Goal: Task Accomplishment & Management: Complete application form

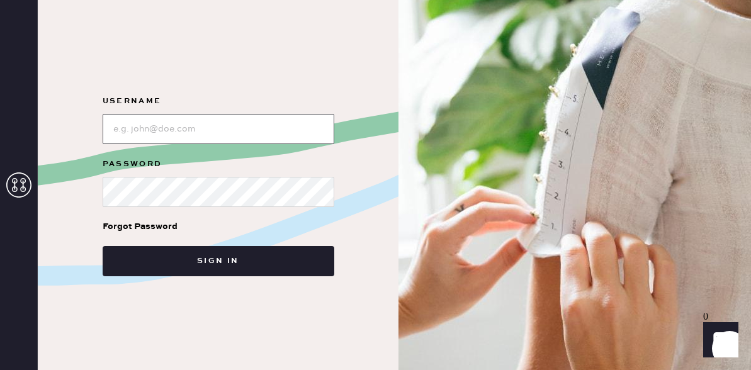
click at [157, 134] on input "loginName" at bounding box center [219, 129] width 232 height 30
type input "reformationfillmore"
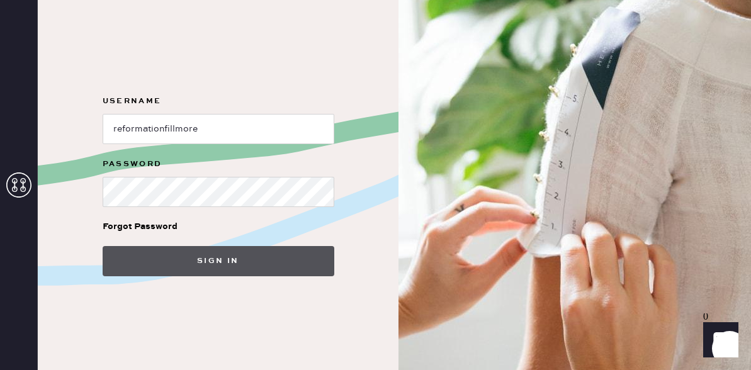
click at [177, 261] on button "Sign in" at bounding box center [219, 261] width 232 height 30
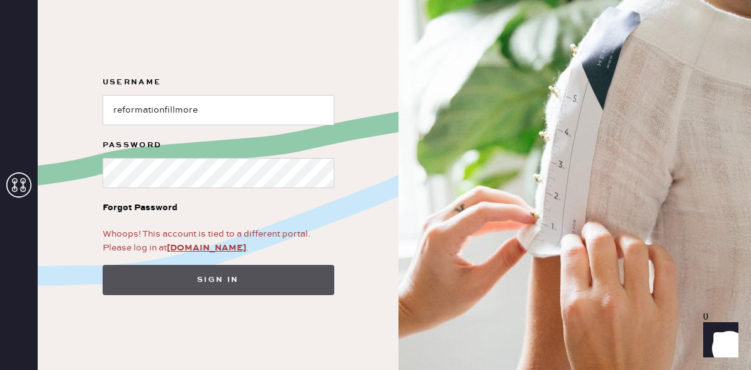
click at [139, 272] on button "Sign in" at bounding box center [219, 280] width 232 height 30
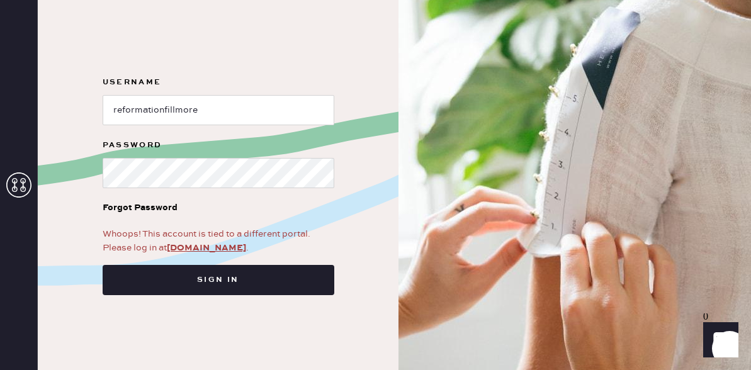
click at [168, 307] on div "Username Password Forgot Password Whoops! This account is tied to a different p…" at bounding box center [218, 185] width 361 height 370
click at [205, 250] on link "[DOMAIN_NAME]" at bounding box center [206, 248] width 79 height 11
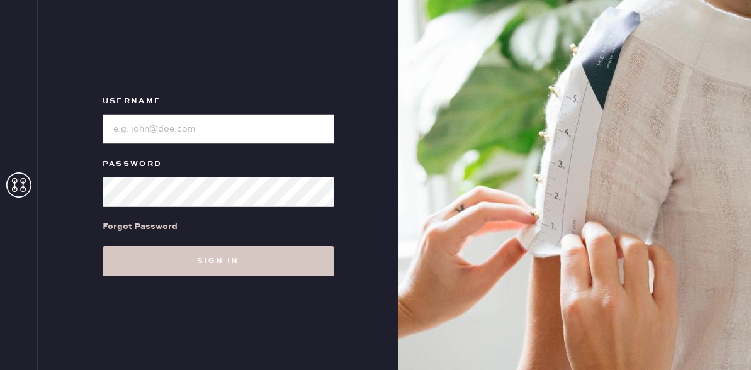
type input "reformationfillmore"
click at [135, 136] on input "loginName" at bounding box center [219, 129] width 232 height 30
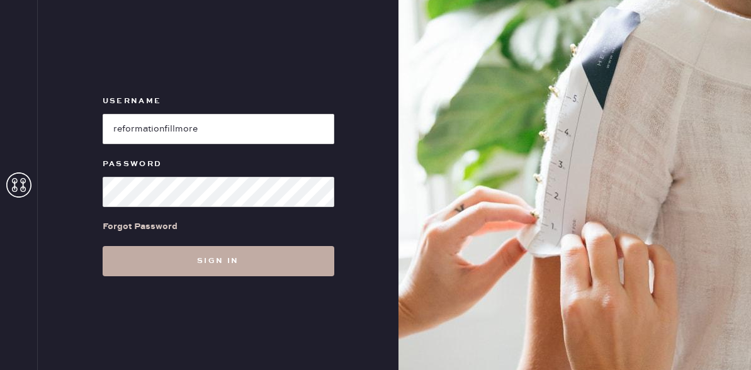
click at [120, 264] on button "Sign in" at bounding box center [219, 261] width 232 height 30
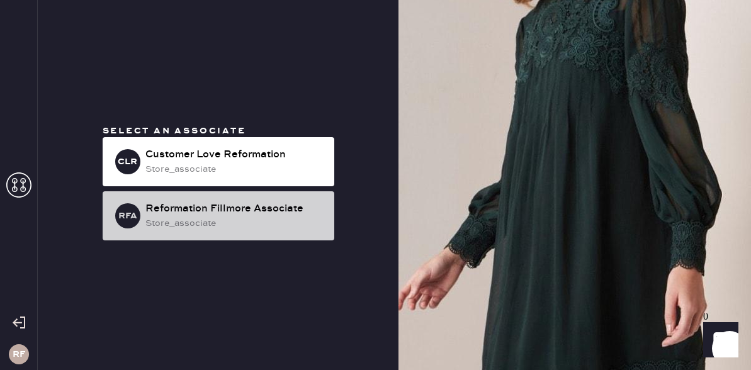
click at [157, 217] on div "store_associate" at bounding box center [235, 224] width 179 height 14
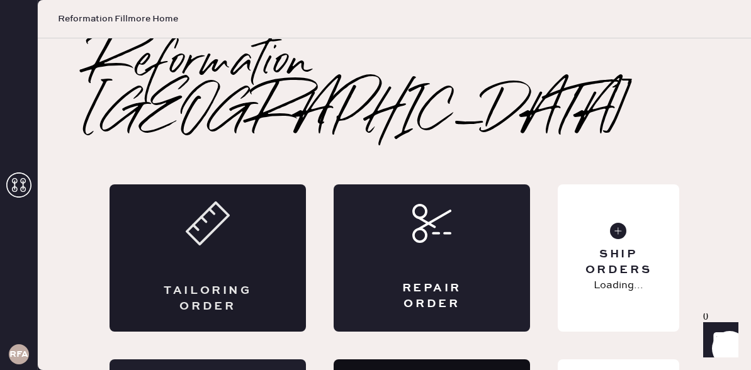
scroll to position [86, 0]
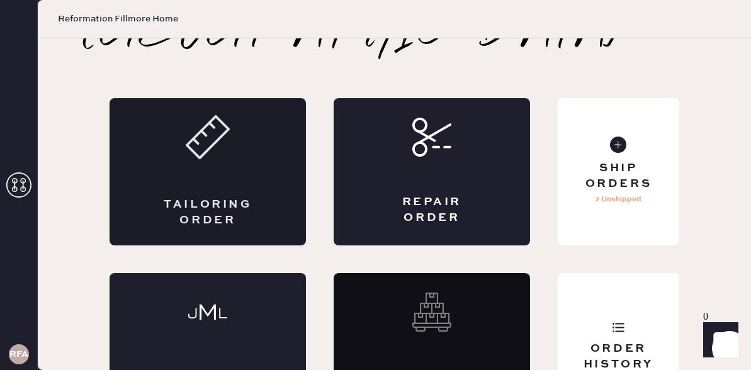
click at [217, 134] on div "Tailoring Order" at bounding box center [208, 171] width 197 height 147
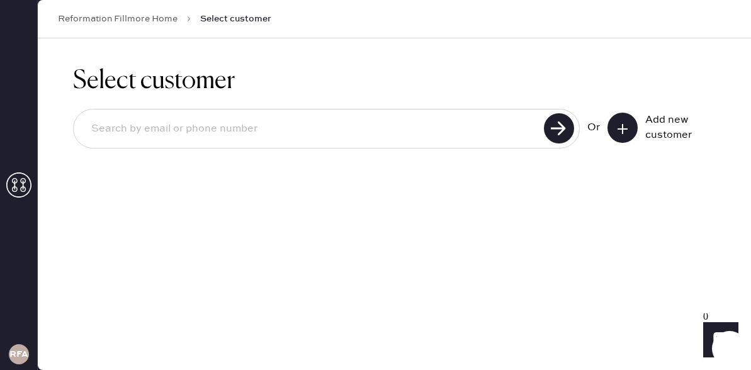
click at [373, 129] on input at bounding box center [310, 129] width 459 height 29
click at [616, 130] on button at bounding box center [623, 128] width 30 height 30
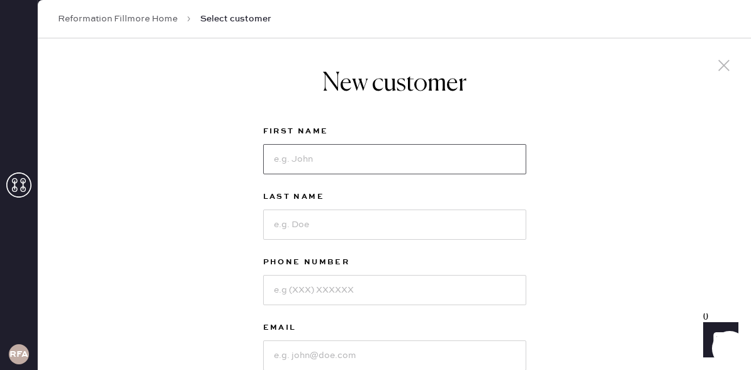
click at [333, 167] on input at bounding box center [394, 159] width 263 height 30
type input "Grace"
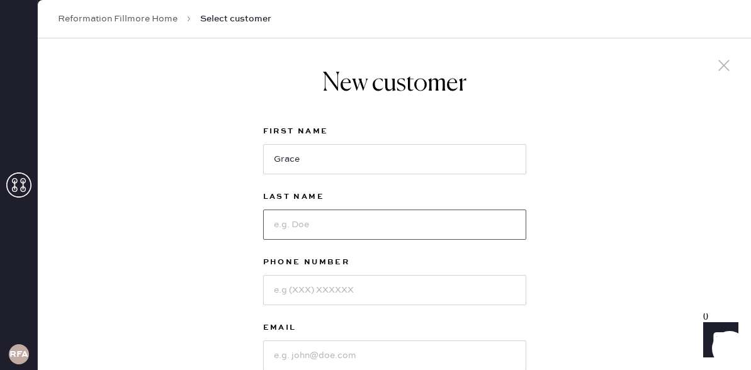
click at [332, 219] on input at bounding box center [394, 225] width 263 height 30
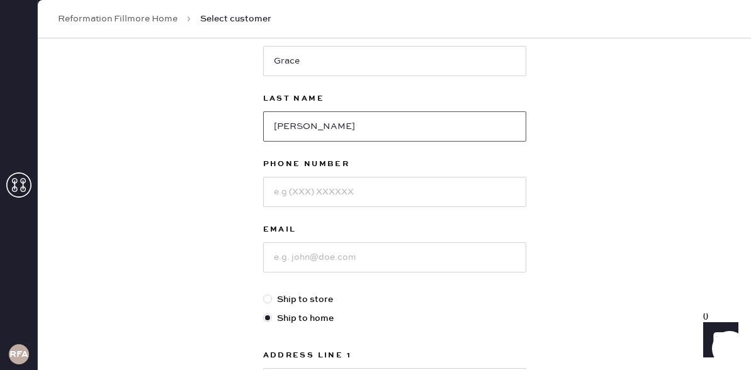
scroll to position [108, 0]
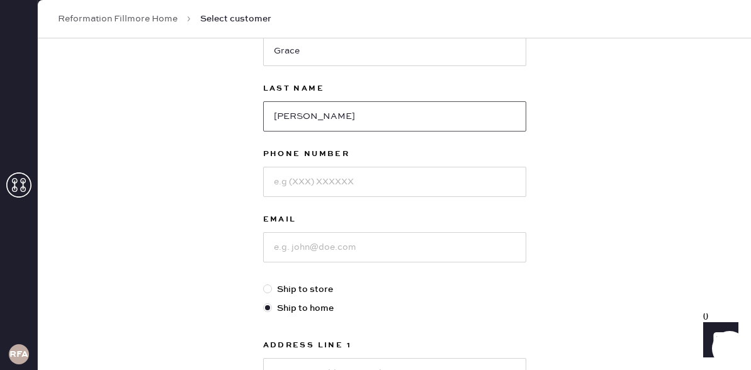
type input "Melcher"
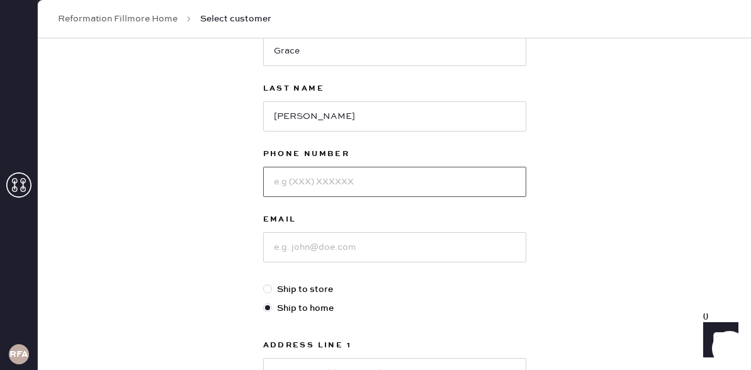
click at [317, 190] on input at bounding box center [394, 182] width 263 height 30
type input "7138257353"
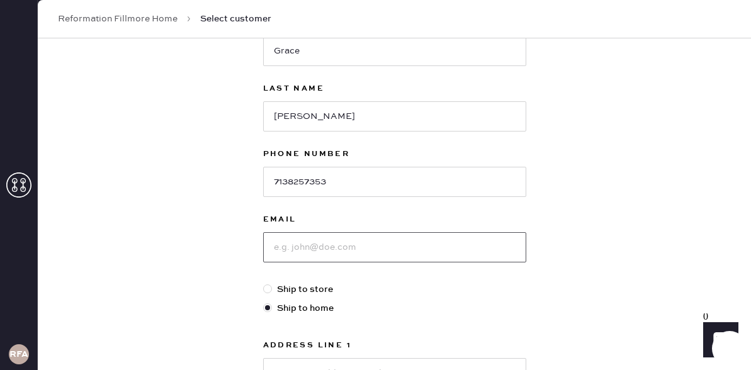
click at [321, 261] on input at bounding box center [394, 247] width 263 height 30
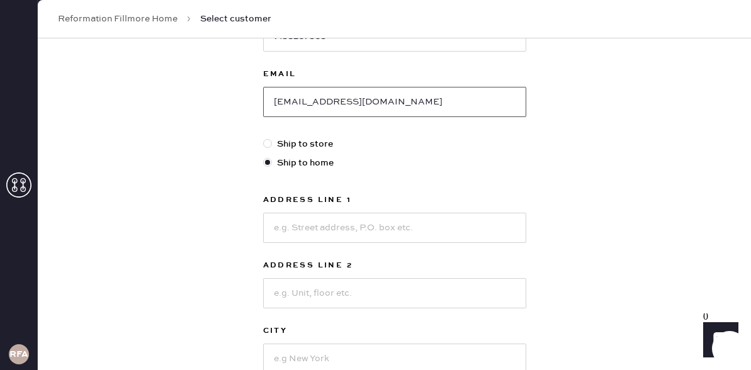
scroll to position [266, 0]
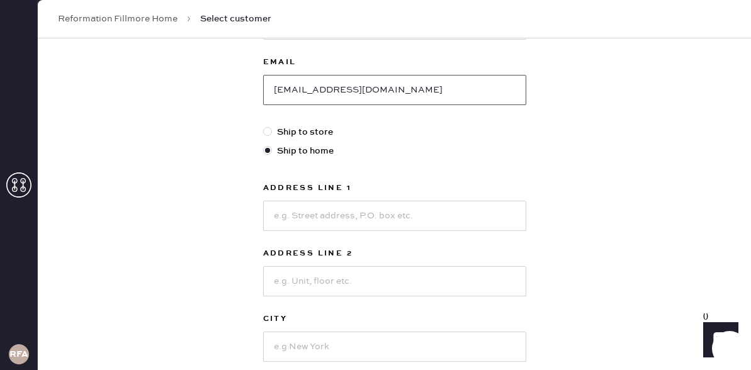
type input "Gracelm13@gmail.com"
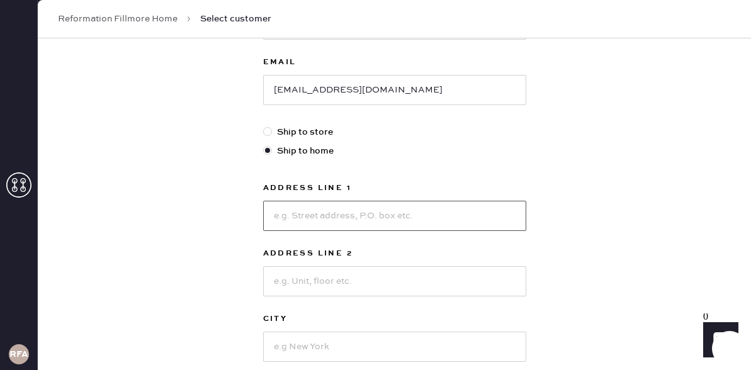
click at [300, 215] on input at bounding box center [394, 216] width 263 height 30
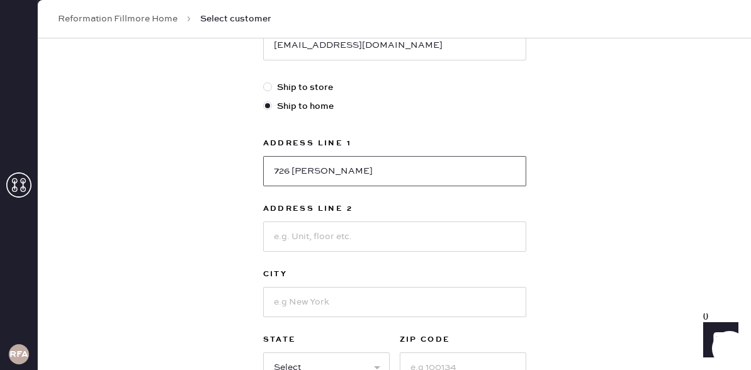
scroll to position [331, 0]
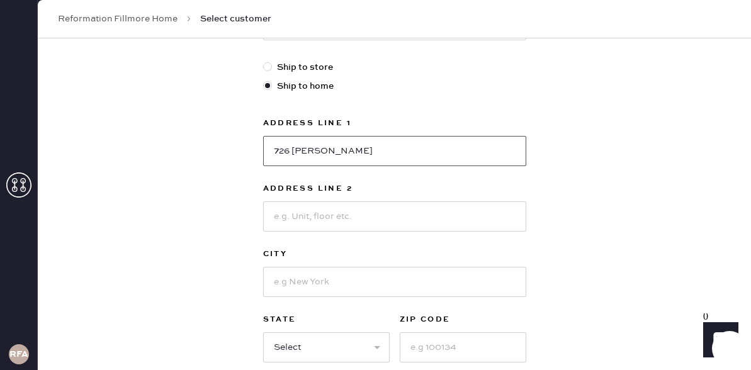
type input "726 shrader"
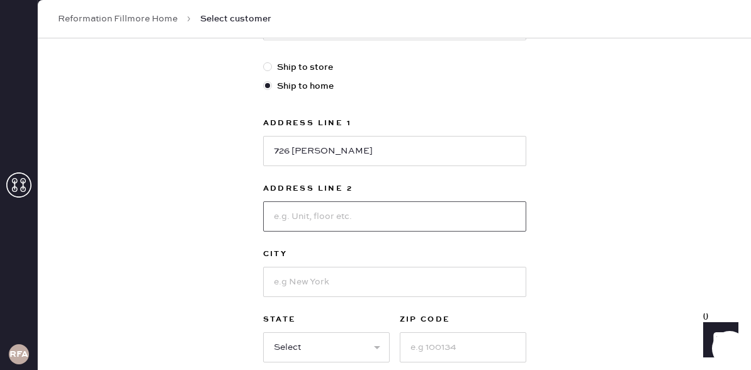
click at [312, 215] on input at bounding box center [394, 217] width 263 height 30
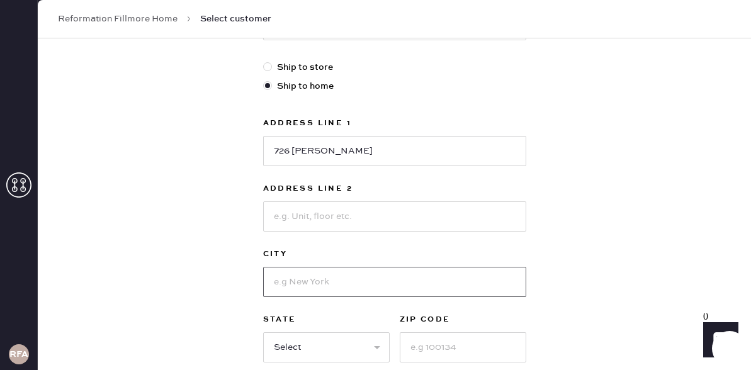
click at [302, 287] on input at bounding box center [394, 282] width 263 height 30
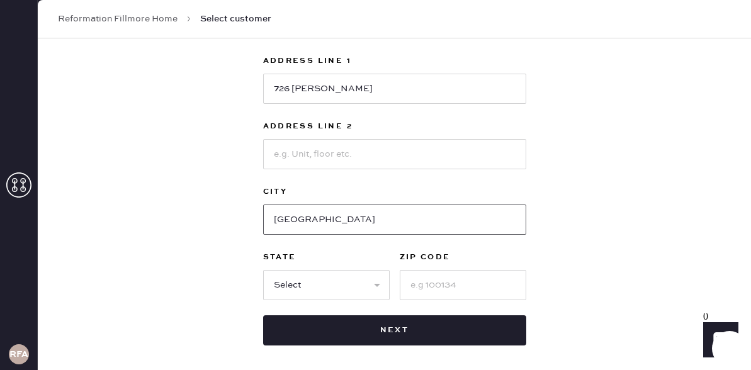
scroll to position [413, 0]
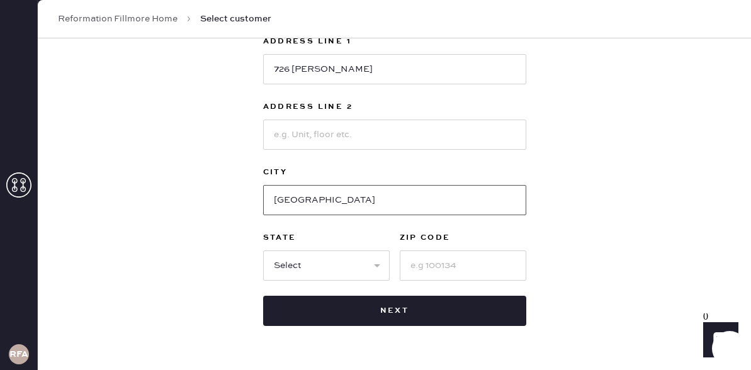
type input "San Francisco"
click at [424, 272] on input at bounding box center [463, 266] width 127 height 30
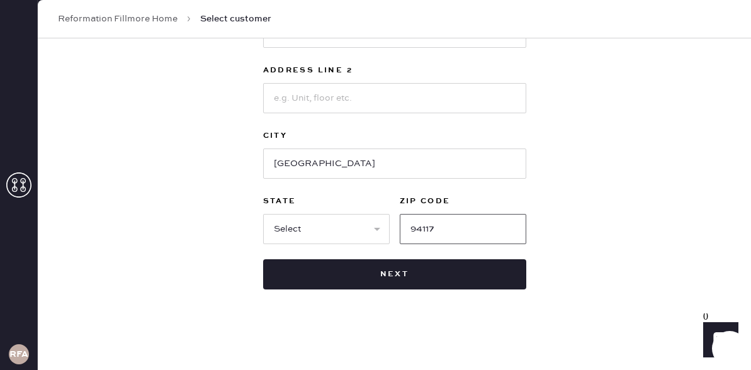
type input "94117"
click at [331, 230] on select "Select AK AL AR AZ CA CO CT DC DE FL GA HI IA ID IL IN KS KY LA MA MD ME MI MN …" at bounding box center [326, 229] width 127 height 30
select select "CA"
click at [263, 214] on select "Select AK AL AR AZ CA CO CT DC DE FL GA HI IA ID IL IN KS KY LA MA MD ME MI MN …" at bounding box center [326, 229] width 127 height 30
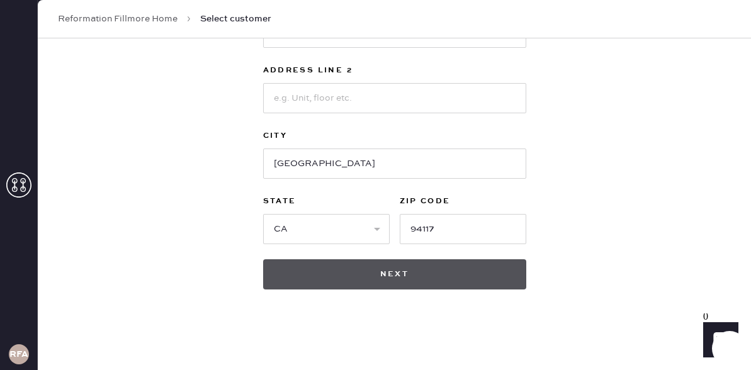
click at [376, 273] on button "Next" at bounding box center [394, 275] width 263 height 30
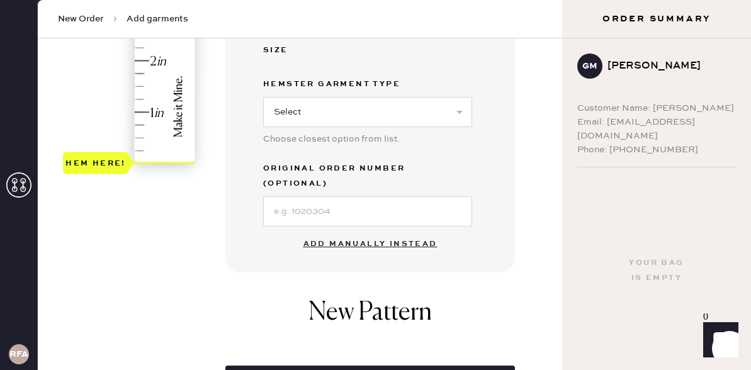
scroll to position [398, 0]
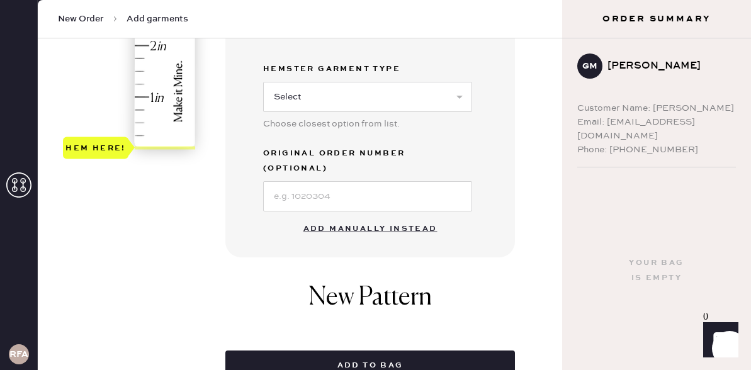
click at [331, 219] on button "Add manually instead" at bounding box center [370, 229] width 149 height 25
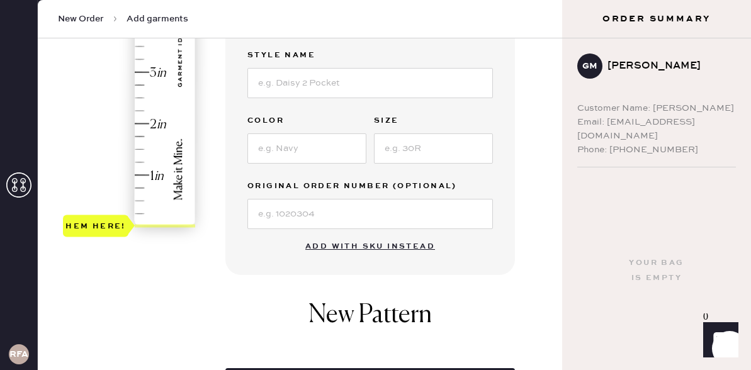
scroll to position [173, 0]
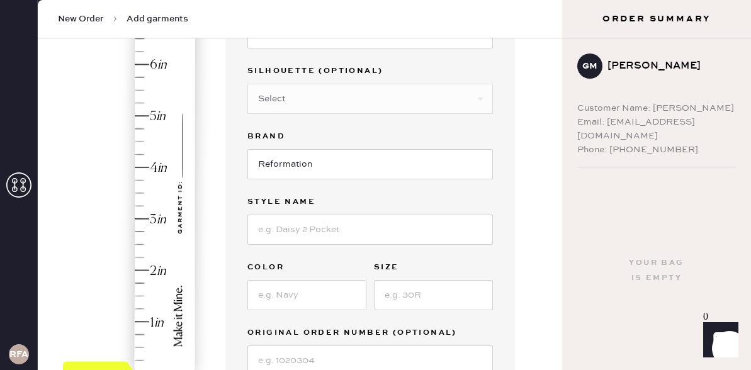
click at [141, 218] on div "Hem here!" at bounding box center [130, 194] width 134 height 372
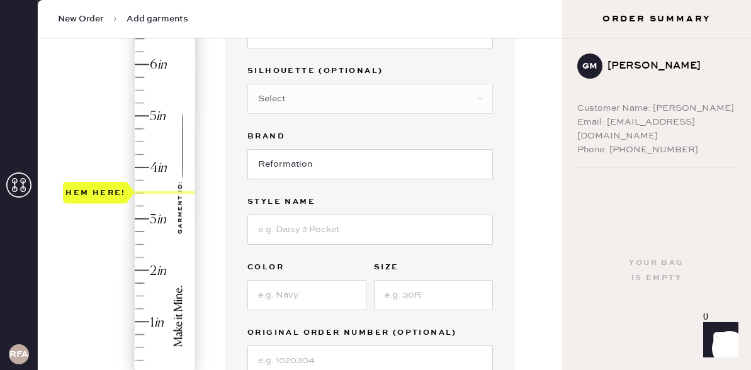
click at [135, 193] on div "Hem here!" at bounding box center [130, 194] width 134 height 372
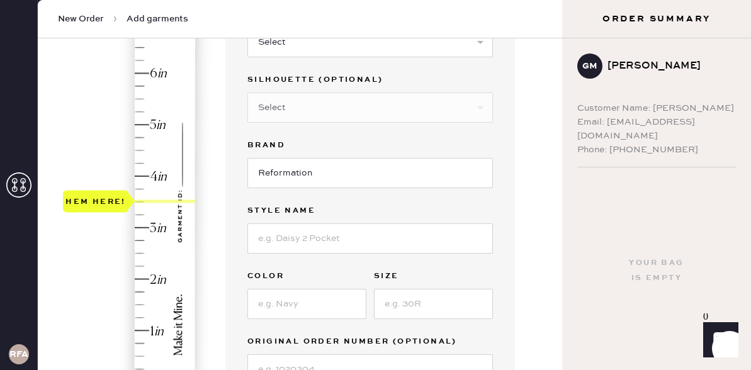
scroll to position [102, 0]
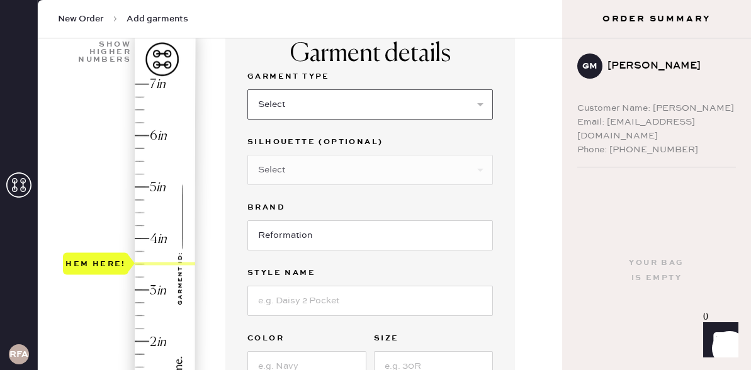
click at [301, 89] on select "Select Basic Skirt Jeans Leggings Pants Shorts Basic Sleeved Dress Basic Sleeve…" at bounding box center [371, 104] width 246 height 30
select select "2"
click at [248, 89] on select "Select Basic Skirt Jeans Leggings Pants Shorts Basic Sleeved Dress Basic Sleeve…" at bounding box center [371, 104] width 246 height 30
click at [334, 168] on select "Select Shorts Cropped Flare Boot Cut Straight Skinny Other" at bounding box center [371, 170] width 246 height 30
select select "5"
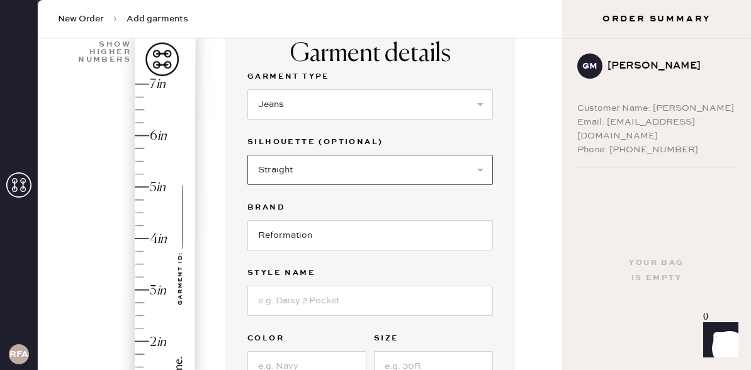
click at [248, 155] on select "Select Shorts Cropped Flare Boot Cut Straight Skinny Other" at bounding box center [371, 170] width 246 height 30
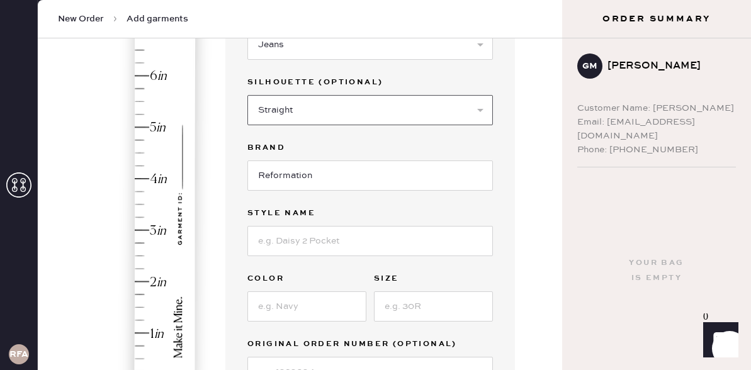
scroll to position [163, 0]
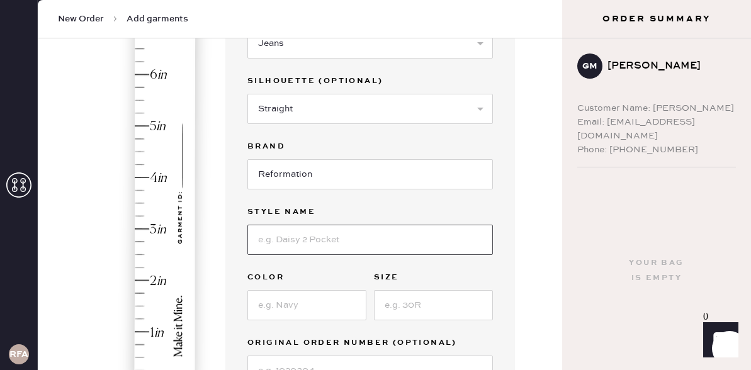
click at [292, 234] on input at bounding box center [371, 240] width 246 height 30
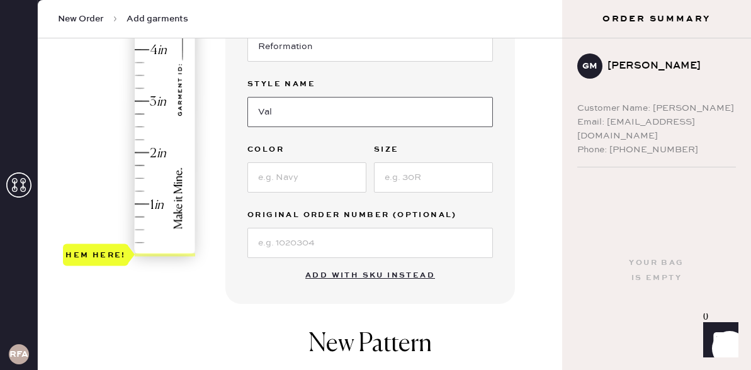
type input "Val"
click at [296, 179] on input at bounding box center [307, 178] width 119 height 30
type input "Pelican"
click at [434, 174] on input at bounding box center [433, 178] width 119 height 30
type input "25"
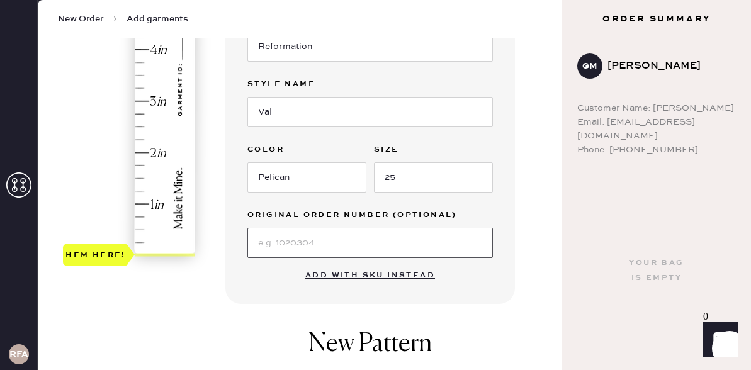
click at [376, 236] on input at bounding box center [371, 243] width 246 height 30
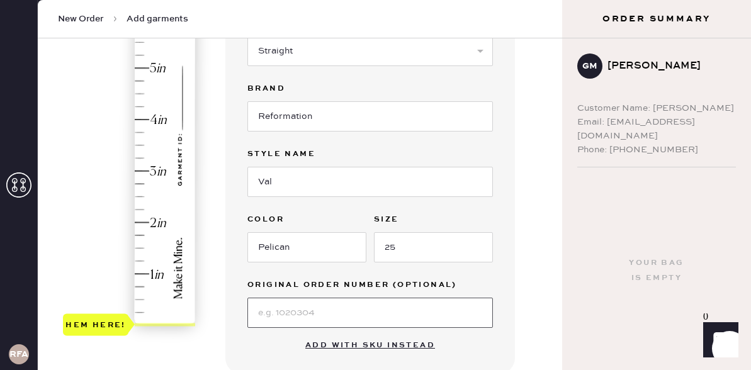
scroll to position [199, 0]
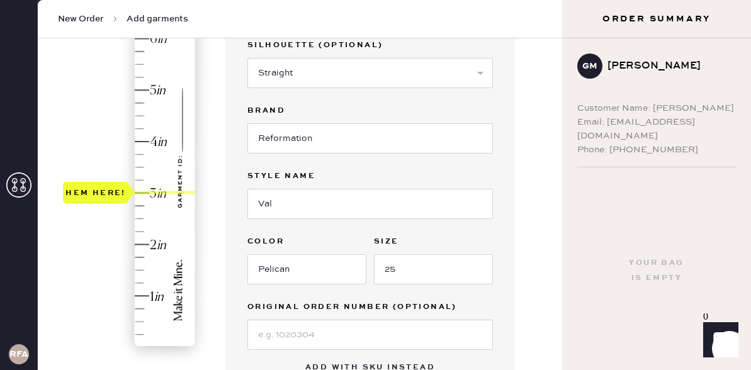
click at [140, 193] on div "Hem here!" at bounding box center [130, 168] width 134 height 372
type input "3.5"
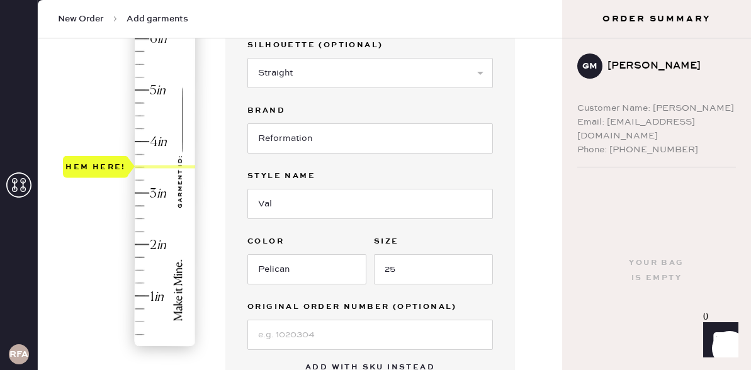
click at [135, 169] on div "Hem here!" at bounding box center [130, 168] width 134 height 372
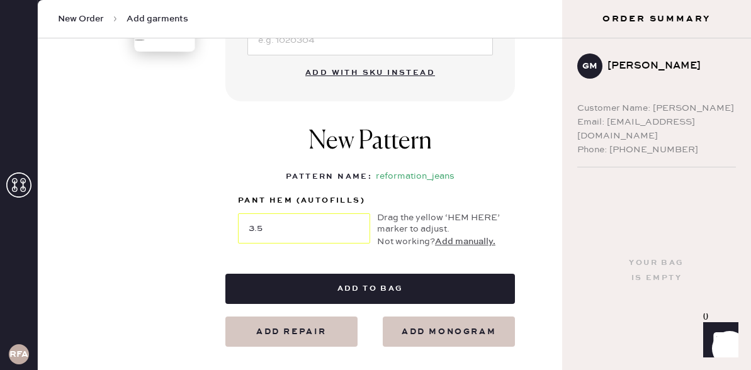
scroll to position [556, 0]
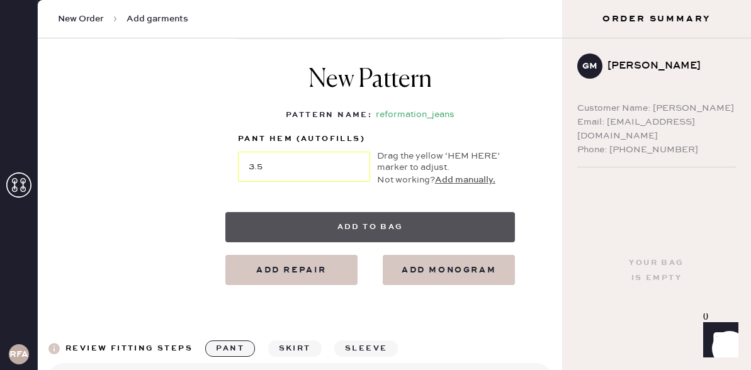
click at [325, 239] on button "Add to bag" at bounding box center [371, 227] width 290 height 30
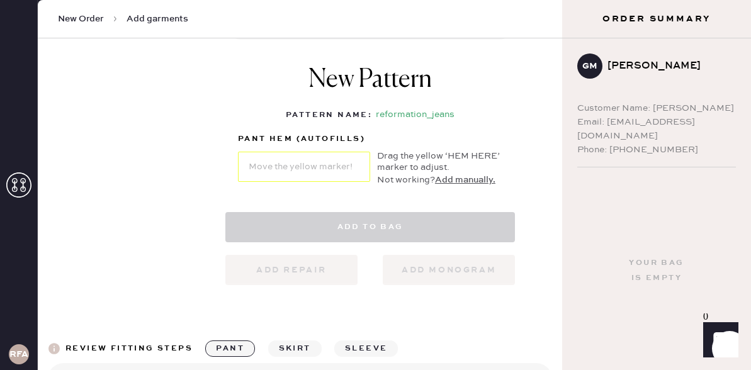
select select "2"
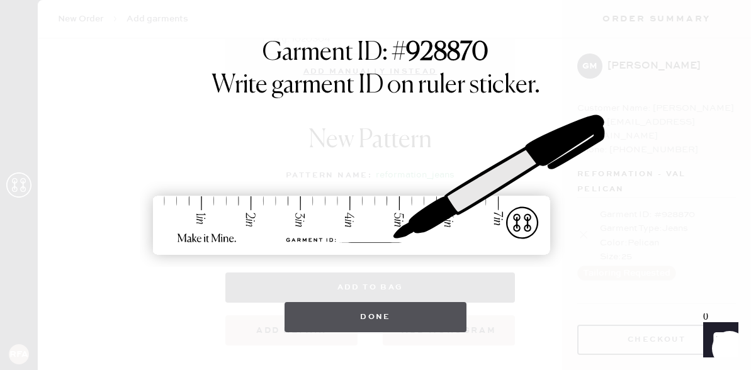
click at [380, 322] on button "Done" at bounding box center [376, 317] width 182 height 30
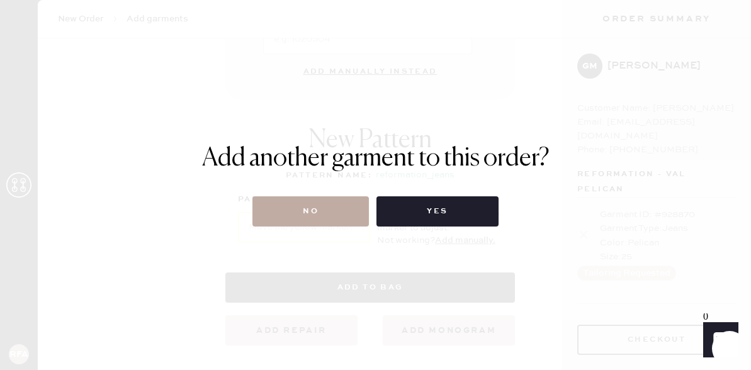
click at [324, 207] on button "No" at bounding box center [311, 212] width 117 height 30
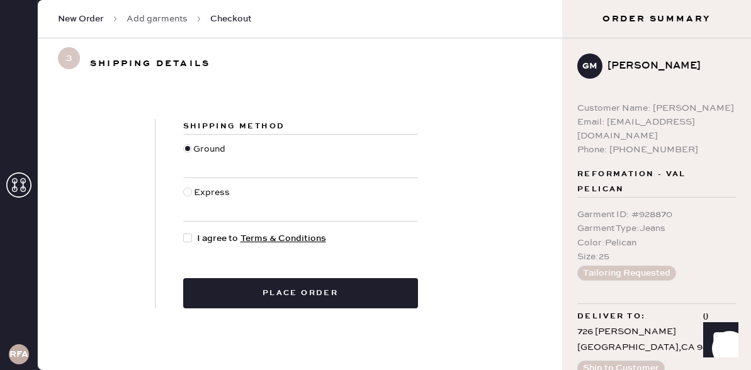
click at [186, 238] on div at bounding box center [187, 238] width 9 height 9
click at [184, 232] on input "I agree to Terms & Conditions" at bounding box center [183, 232] width 1 height 1
checkbox input "true"
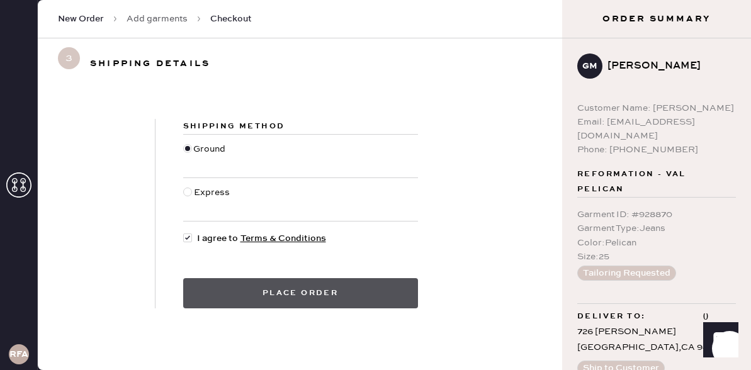
click at [346, 295] on button "Place order" at bounding box center [300, 293] width 235 height 30
